Goal: Information Seeking & Learning: Find specific fact

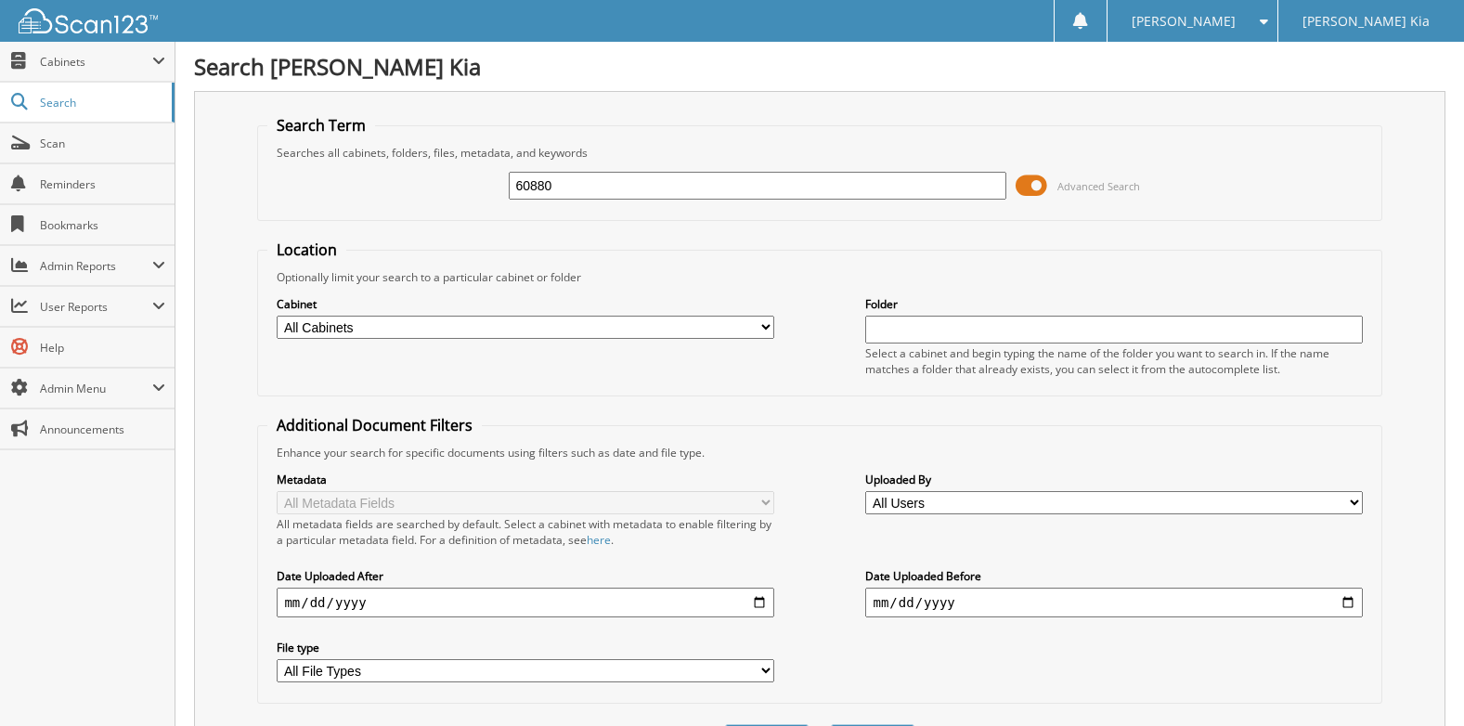
type input "60880"
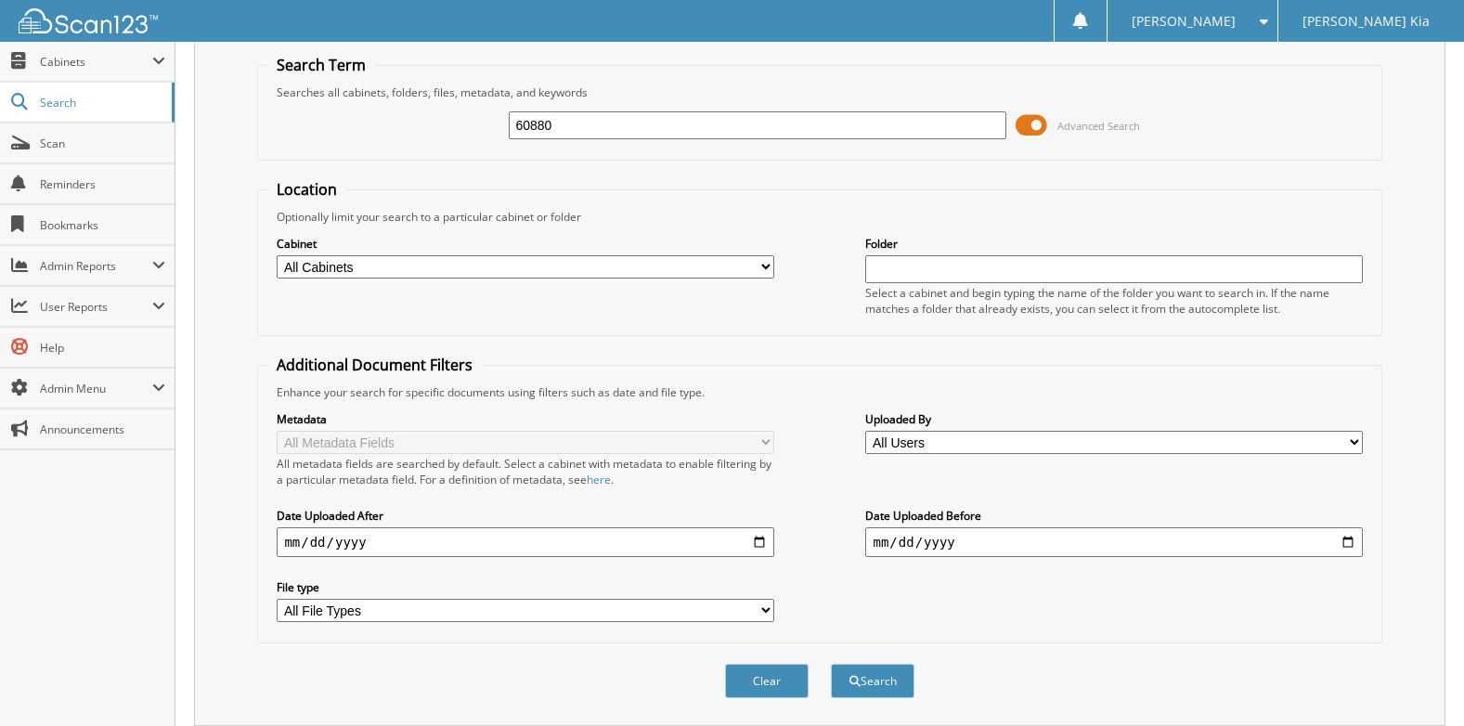
scroll to position [93, 0]
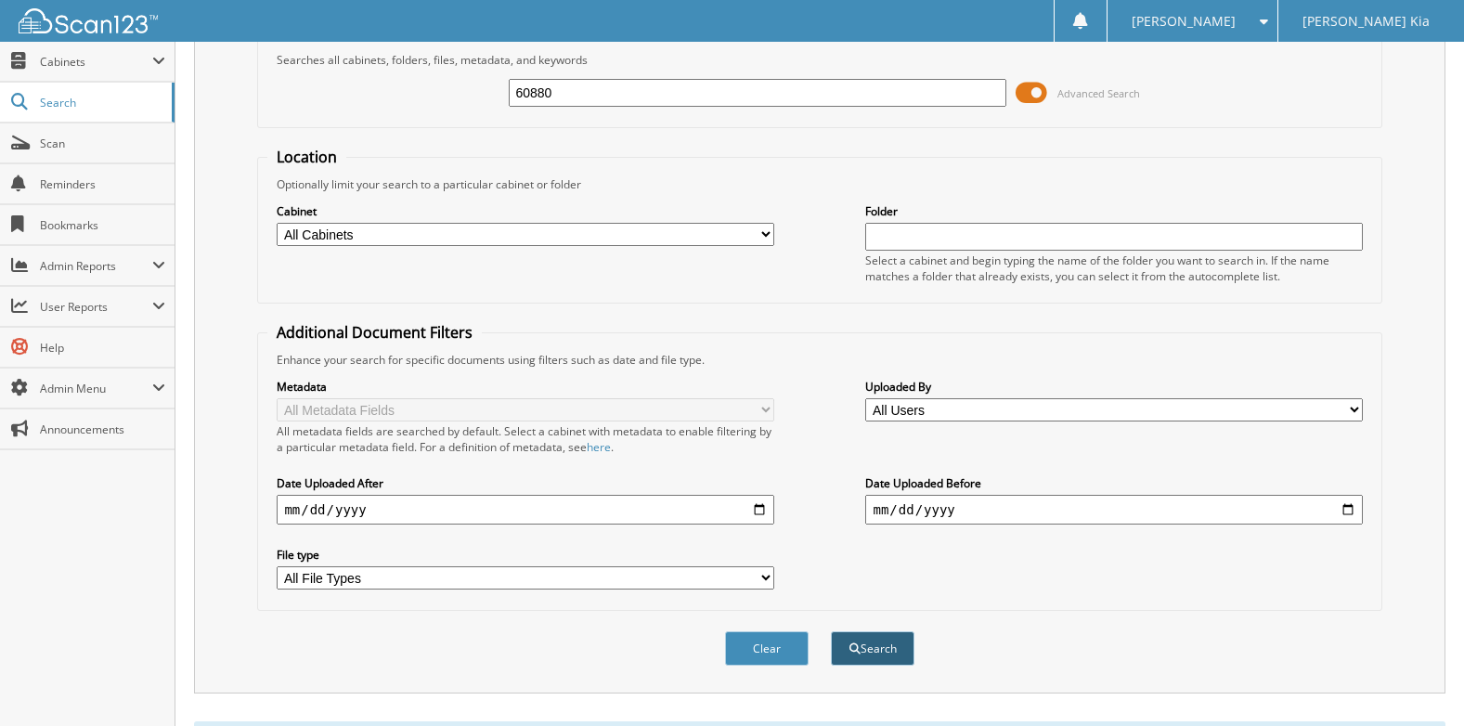
click at [875, 653] on button "Search" at bounding box center [873, 648] width 84 height 34
